Goal: Task Accomplishment & Management: Use online tool/utility

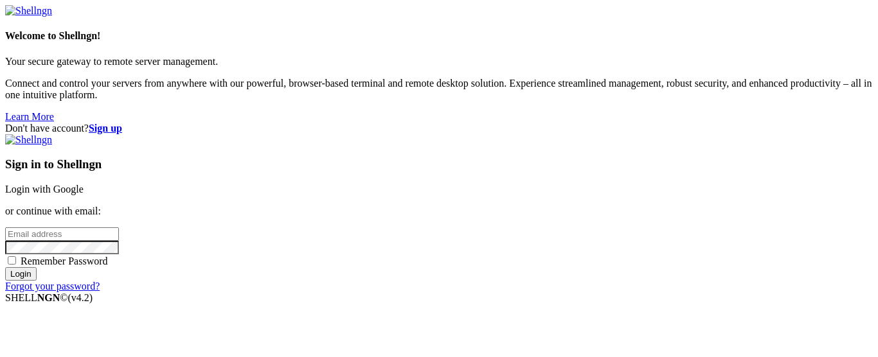
click at [84, 184] on link "Login with Google" at bounding box center [44, 189] width 78 height 11
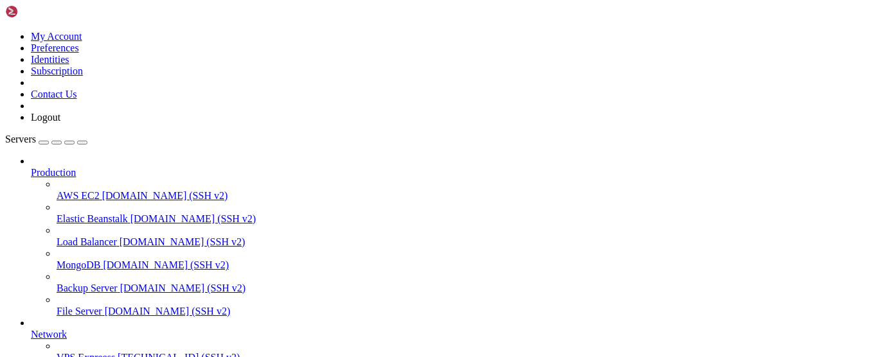
scroll to position [152, 0]
click at [91, 352] on span "VPS Expreess" at bounding box center [86, 357] width 58 height 11
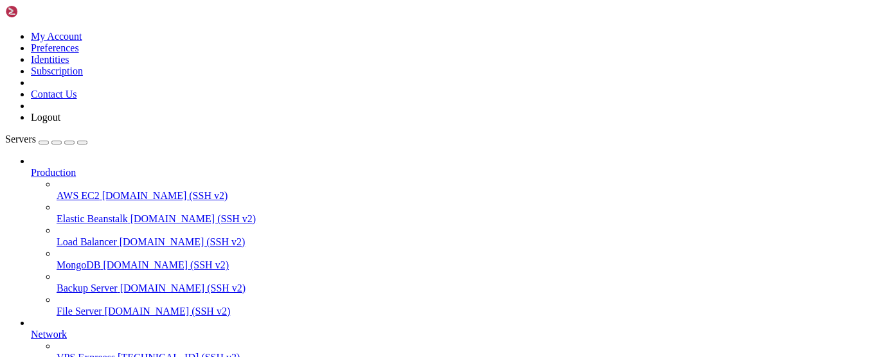
scroll to position [231, 0]
drag, startPoint x: 154, startPoint y: 901, endPoint x: 181, endPoint y: 903, distance: 27.0
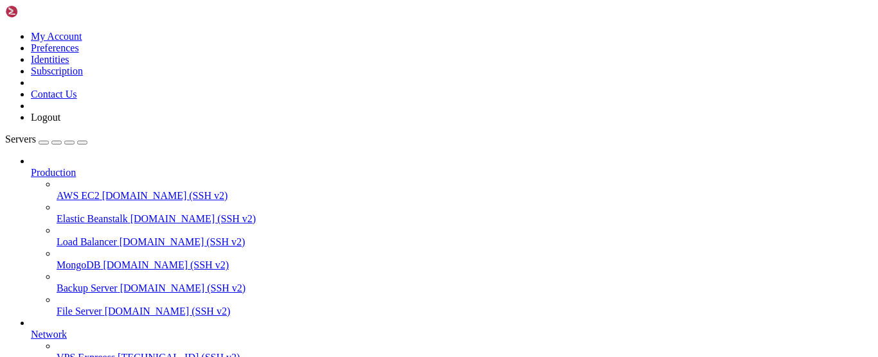
drag, startPoint x: 8, startPoint y: 793, endPoint x: 14, endPoint y: 821, distance: 28.9
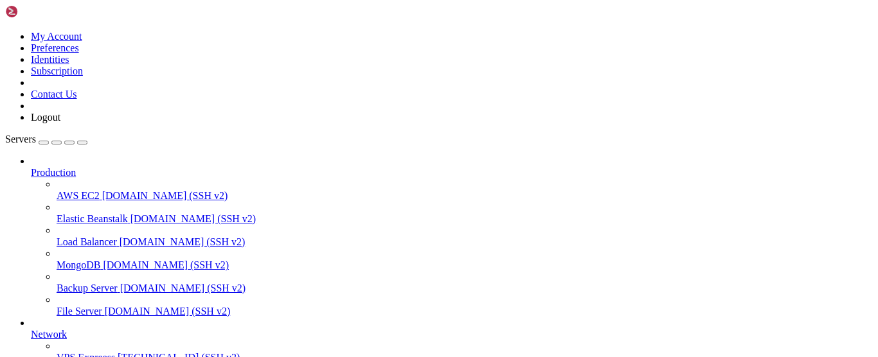
drag, startPoint x: 10, startPoint y: 800, endPoint x: 22, endPoint y: 894, distance: 94.6
copy div "server { root /var/www/html; server_name [DOMAIN_NAME]; location / { proxy_pass…"
drag, startPoint x: 40, startPoint y: 866, endPoint x: 71, endPoint y: 765, distance: 106.1
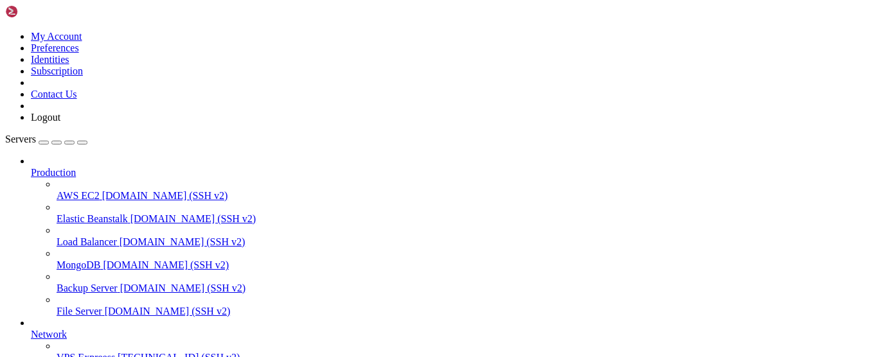
copy div "server { root /var/www/html; server_name [DOMAIN_NAME]; location / { proxy_pass…"
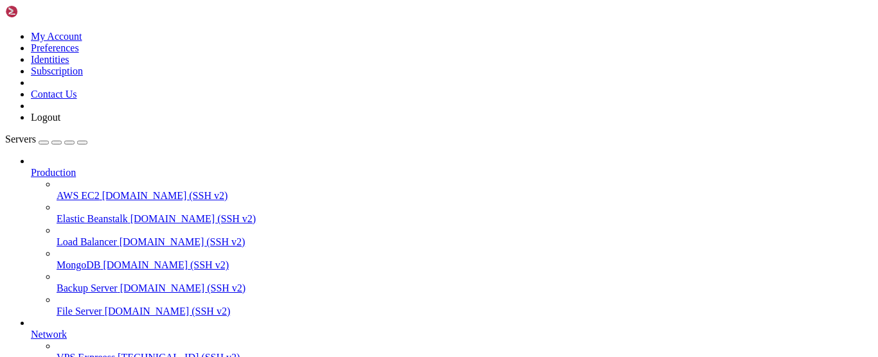
drag, startPoint x: 310, startPoint y: 852, endPoint x: 199, endPoint y: 870, distance: 112.6
drag, startPoint x: 199, startPoint y: 870, endPoint x: 159, endPoint y: 774, distance: 104.5
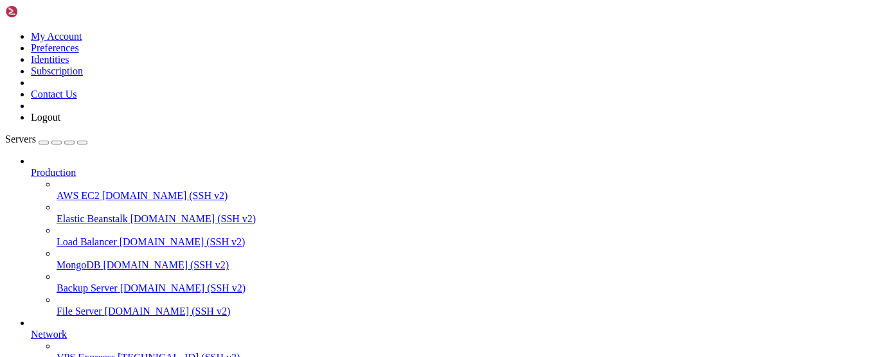
scroll to position [0, 0]
drag, startPoint x: 8, startPoint y: 835, endPoint x: 18, endPoint y: 890, distance: 56.2
drag, startPoint x: 18, startPoint y: 933, endPoint x: 10, endPoint y: 840, distance: 92.9
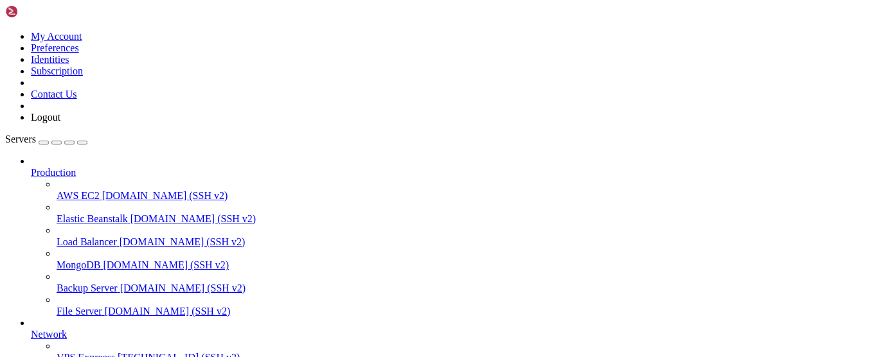
drag, startPoint x: 10, startPoint y: 836, endPoint x: 26, endPoint y: 924, distance: 89.5
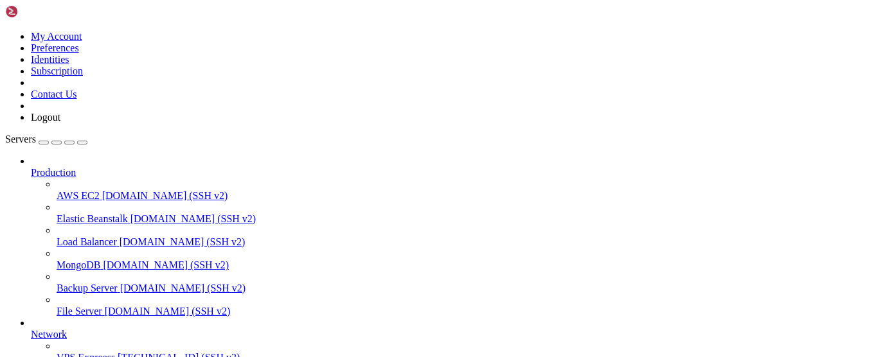
drag, startPoint x: 22, startPoint y: 931, endPoint x: 8, endPoint y: 836, distance: 96.1
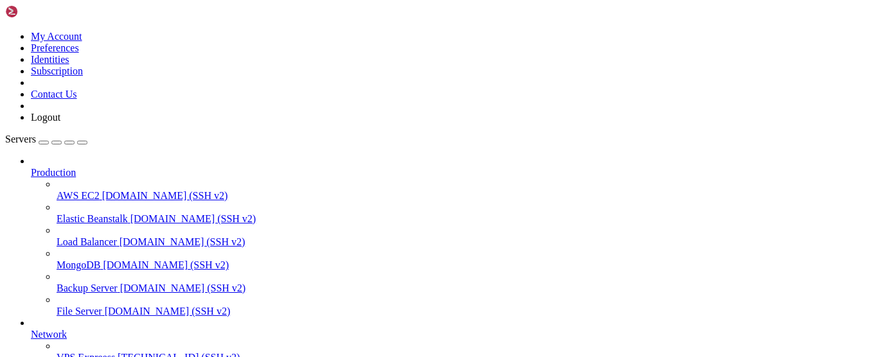
drag, startPoint x: 10, startPoint y: 836, endPoint x: 17, endPoint y: 935, distance: 98.5
copy div "server { root /var/www/html; server_name [DOMAIN_NAME]; location / { proxy_pass…"
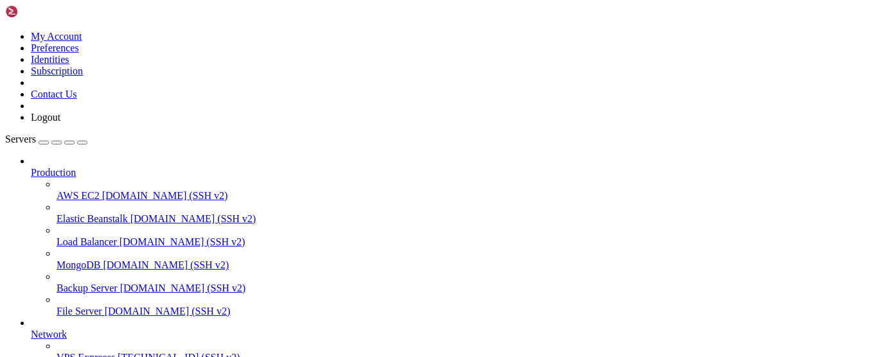
drag, startPoint x: 288, startPoint y: 847, endPoint x: 192, endPoint y: 862, distance: 96.9
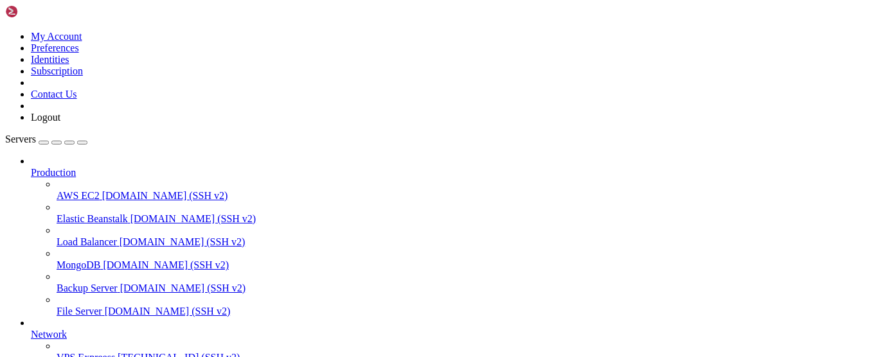
scroll to position [2901, 0]
drag, startPoint x: 45, startPoint y: 903, endPoint x: 355, endPoint y: 896, distance: 309.8
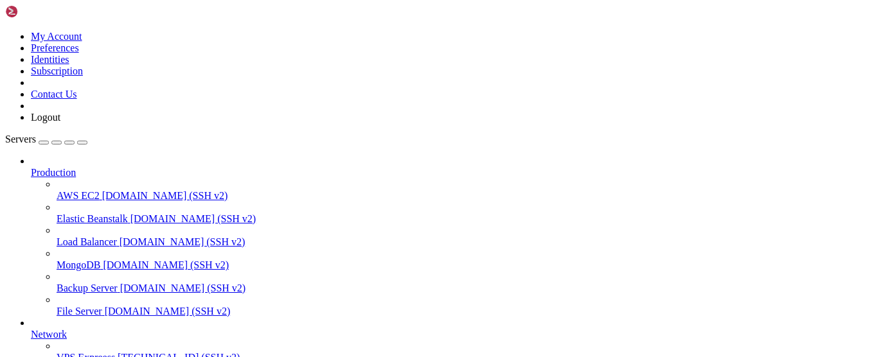
drag, startPoint x: 448, startPoint y: 901, endPoint x: 44, endPoint y: 902, distance: 404.7
copy x-row "sudo ln -s /etc/nginx/sites-available/[DOMAIN_NAME] /etc/nginx/sites-enabled/"
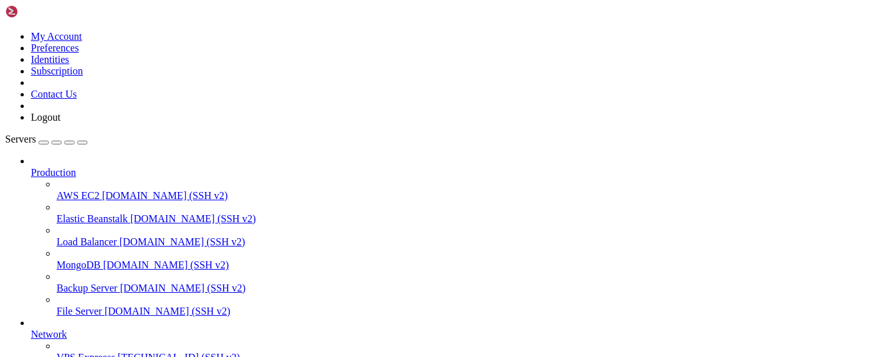
scroll to position [0, 0]
